Goal: Task Accomplishment & Management: Use online tool/utility

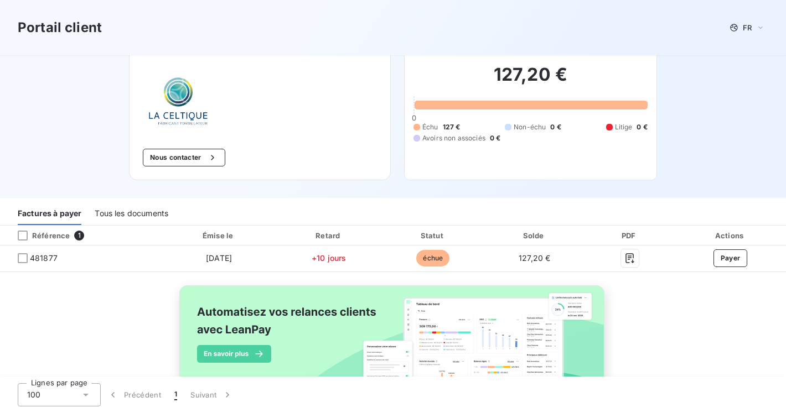
scroll to position [49, 0]
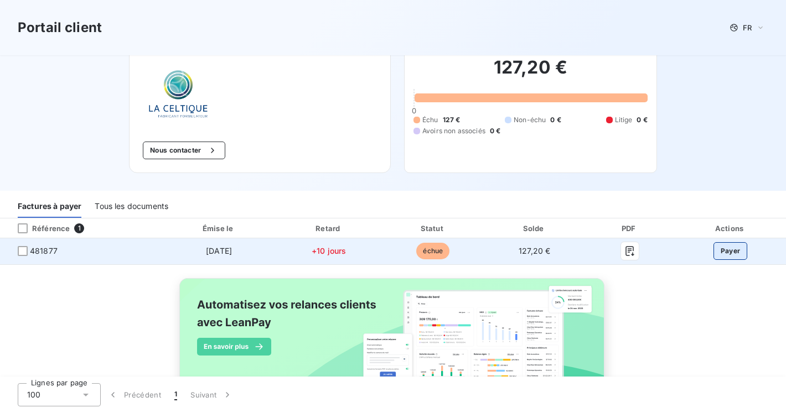
click at [734, 253] on button "Payer" at bounding box center [730, 251] width 34 height 18
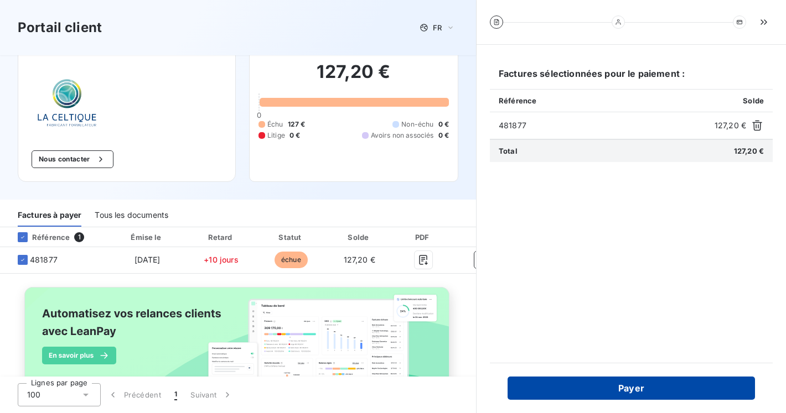
click at [649, 382] on button "Payer" at bounding box center [631, 388] width 247 height 23
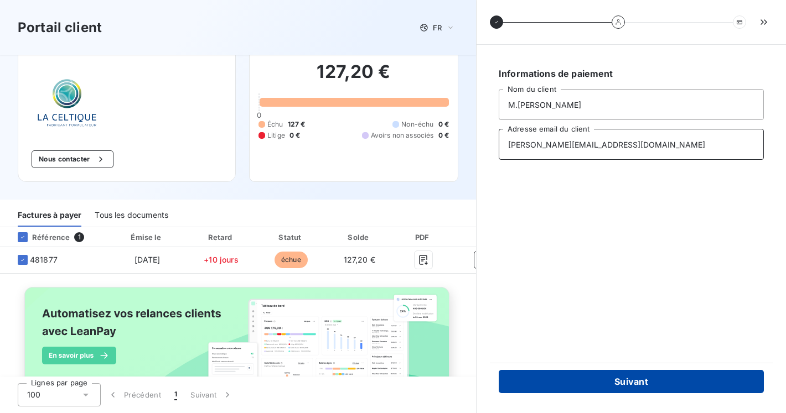
type input "antoine-gaignet@hotmail.fr"
click at [600, 374] on button "Suivant" at bounding box center [631, 381] width 265 height 23
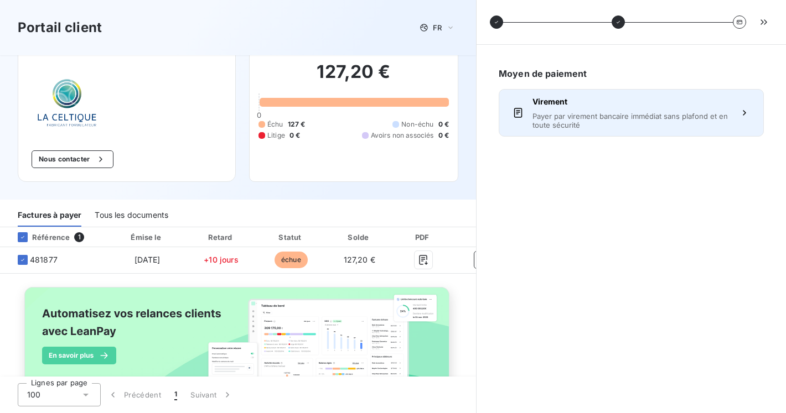
click at [611, 116] on span "Payer par virement bancaire immédiat sans plafond et en toute sécurité" at bounding box center [631, 121] width 198 height 18
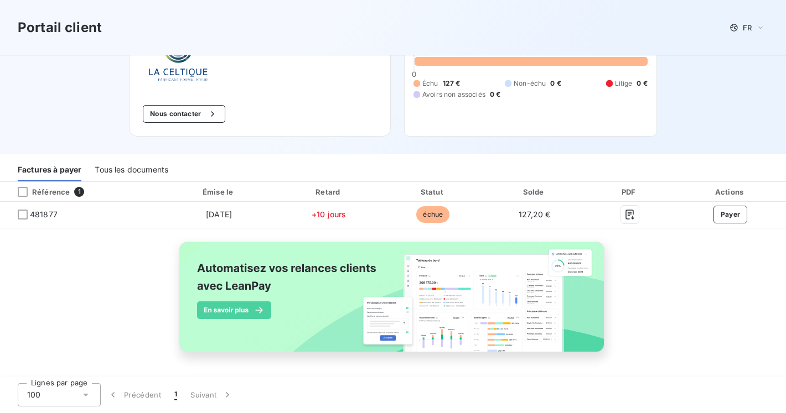
scroll to position [85, 0]
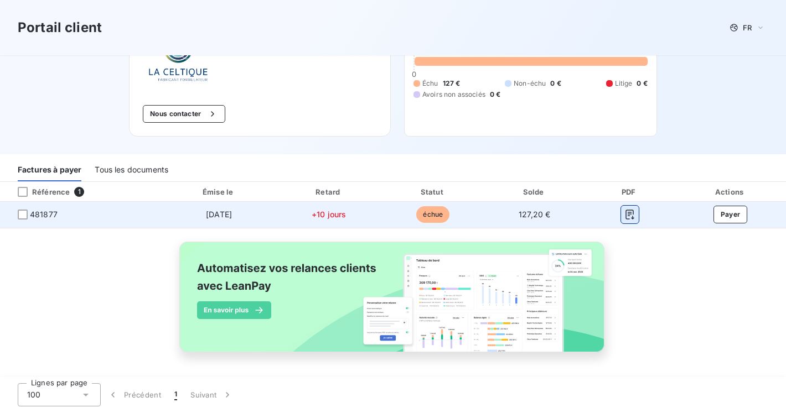
click at [632, 218] on icon "button" at bounding box center [629, 214] width 11 height 11
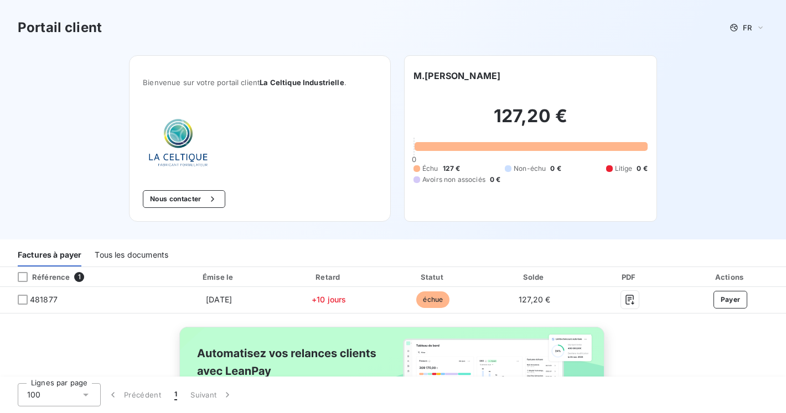
scroll to position [0, 0]
